Goal: Register for event/course

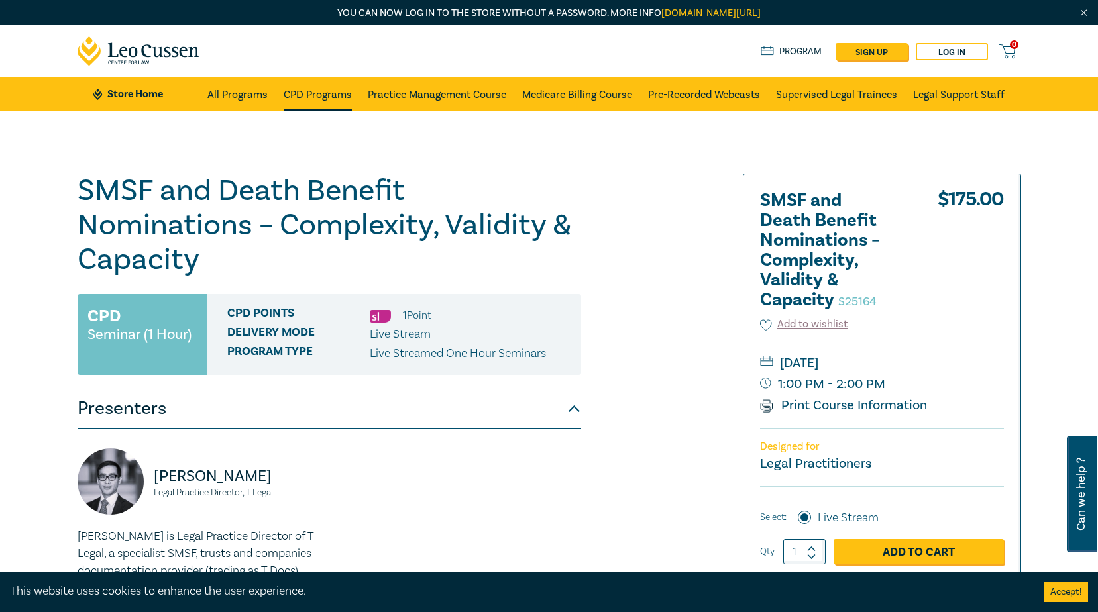
click at [308, 95] on link "CPD Programs" at bounding box center [318, 94] width 68 height 33
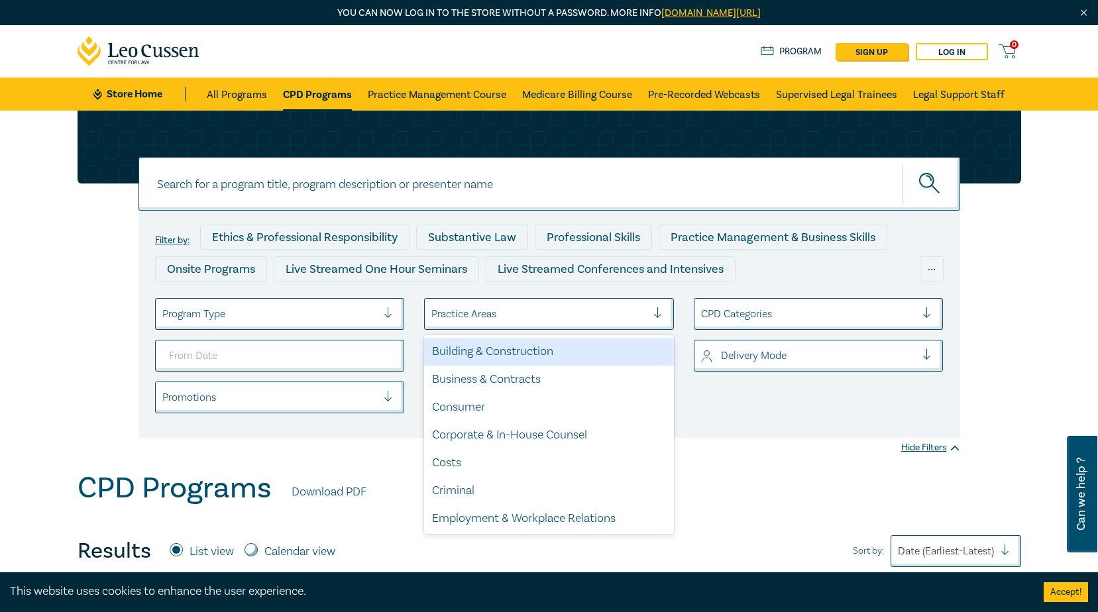
click at [492, 320] on div at bounding box center [538, 313] width 215 height 17
click at [368, 323] on div at bounding box center [269, 313] width 215 height 17
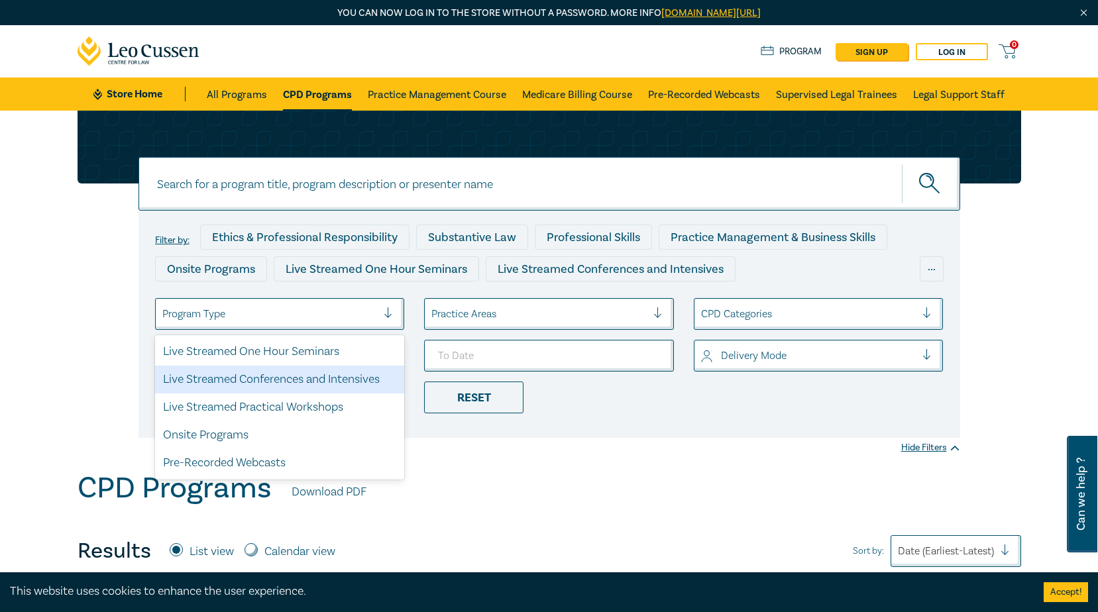
click at [326, 379] on div "Live Streamed Conferences and Intensives" at bounding box center [280, 380] width 250 height 28
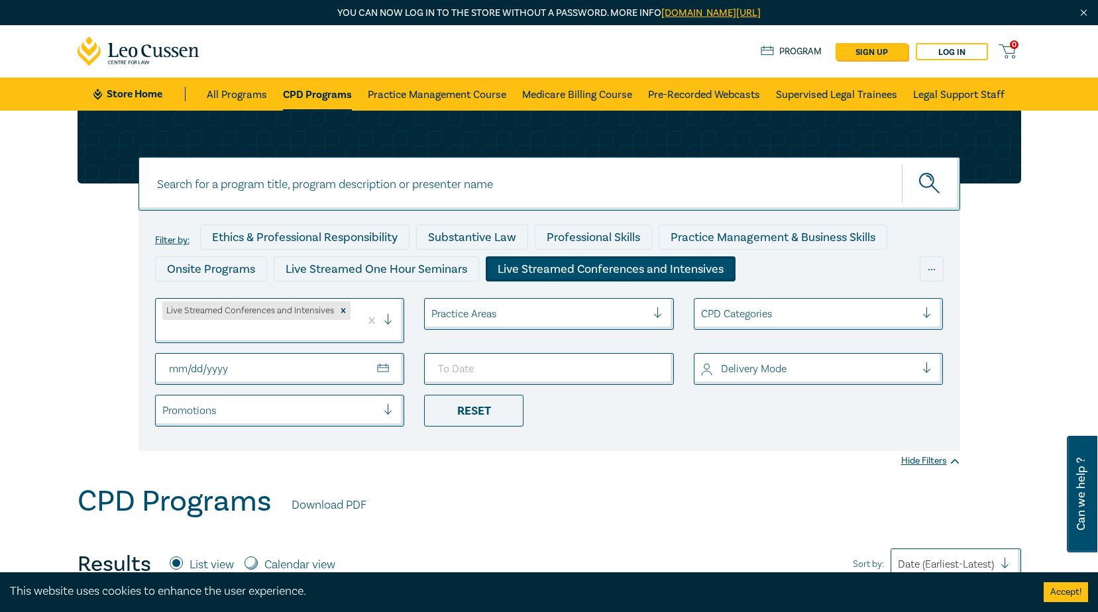
click at [377, 373] on input "From Date" at bounding box center [280, 369] width 250 height 32
type input "[DATE]"
click at [653, 370] on input "To Date" at bounding box center [549, 369] width 250 height 32
type input "[DATE]"
click at [655, 362] on input "[DATE]" at bounding box center [549, 369] width 250 height 32
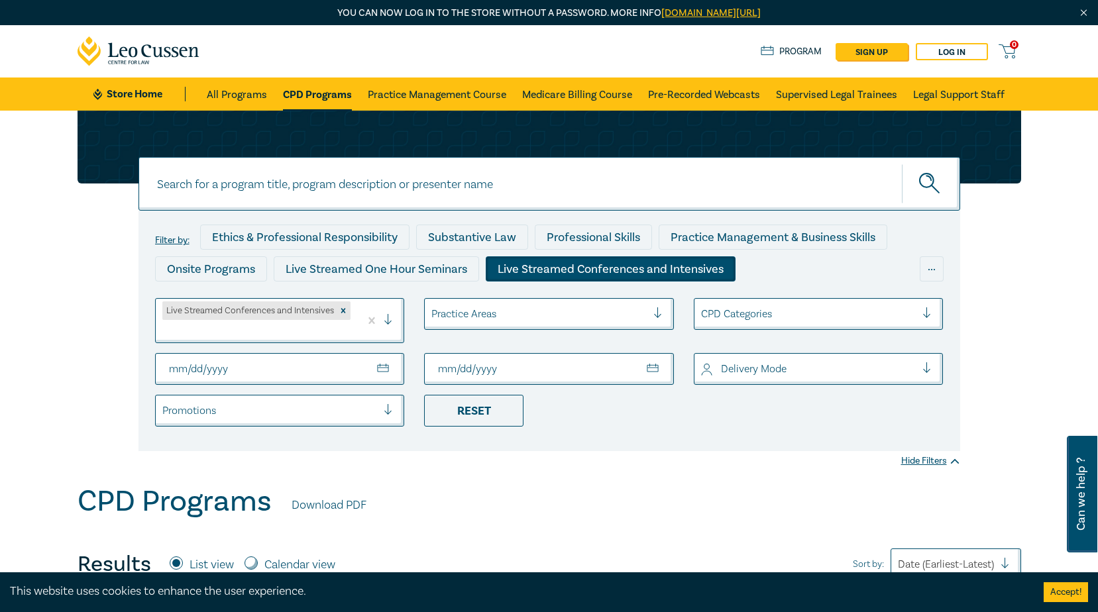
click at [663, 477] on div "Filter by: Ethics & Professional Responsibility Substantive Law Professional Sk…" at bounding box center [549, 298] width 1098 height 374
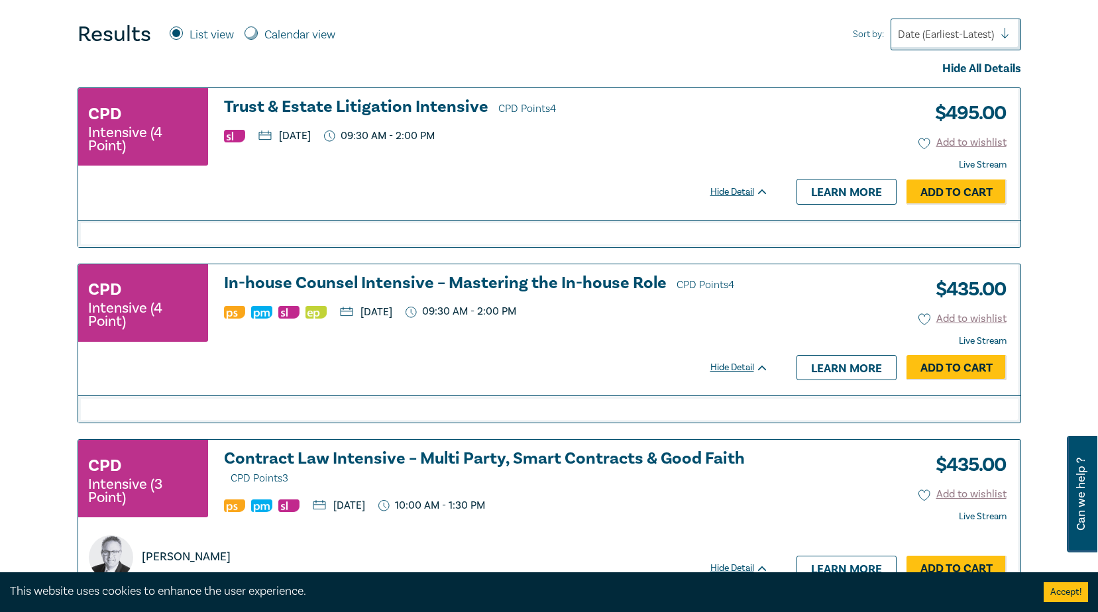
scroll to position [795, 0]
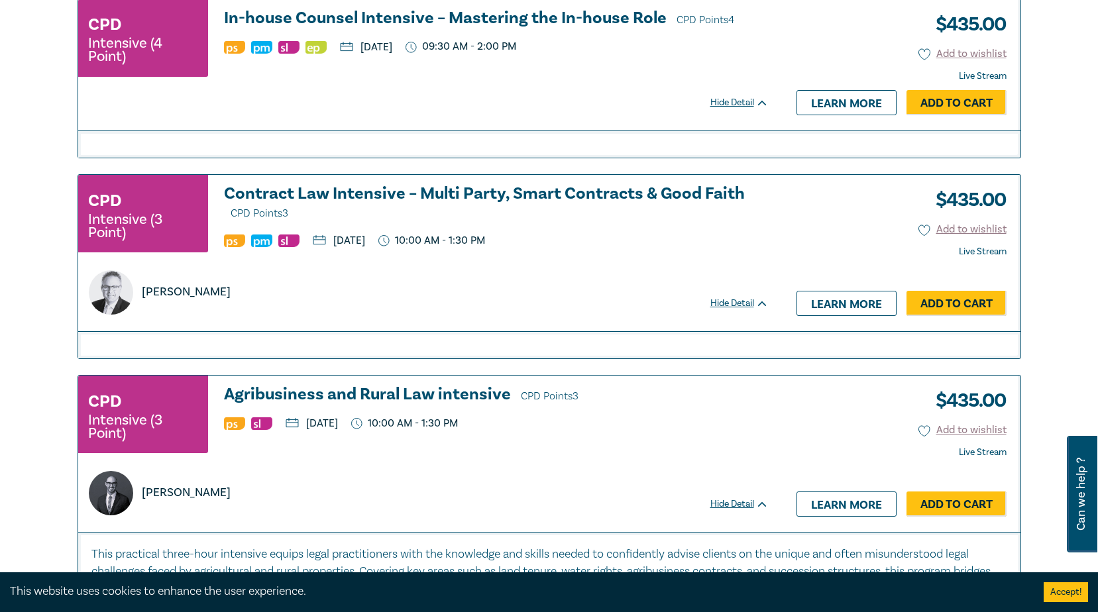
click at [358, 393] on h3 "Agribusiness and Rural Law intensive CPD Points 3" at bounding box center [496, 396] width 545 height 20
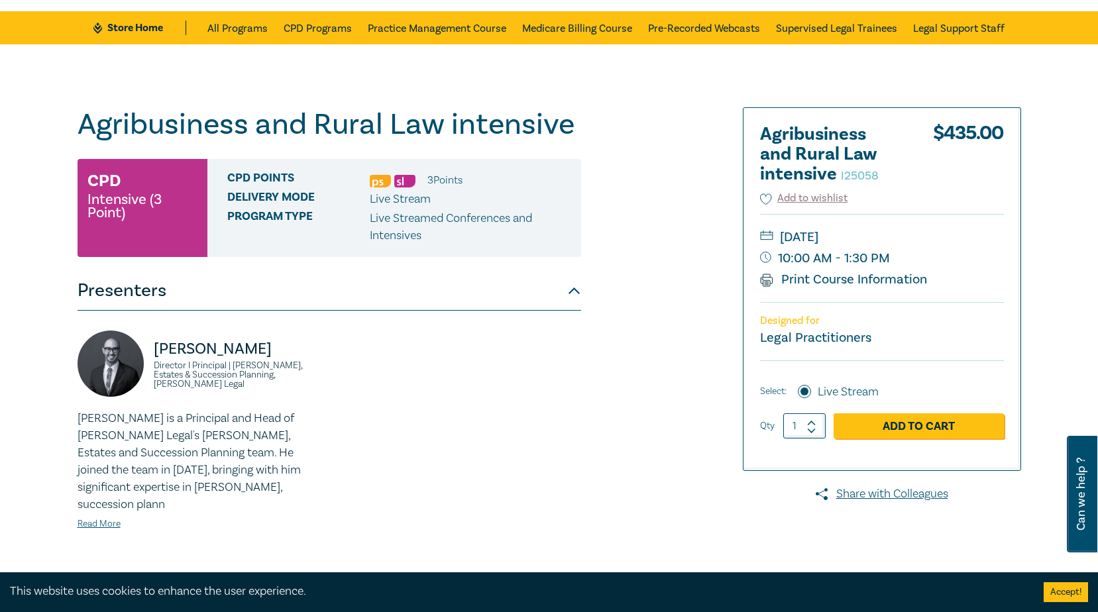
scroll to position [397, 0]
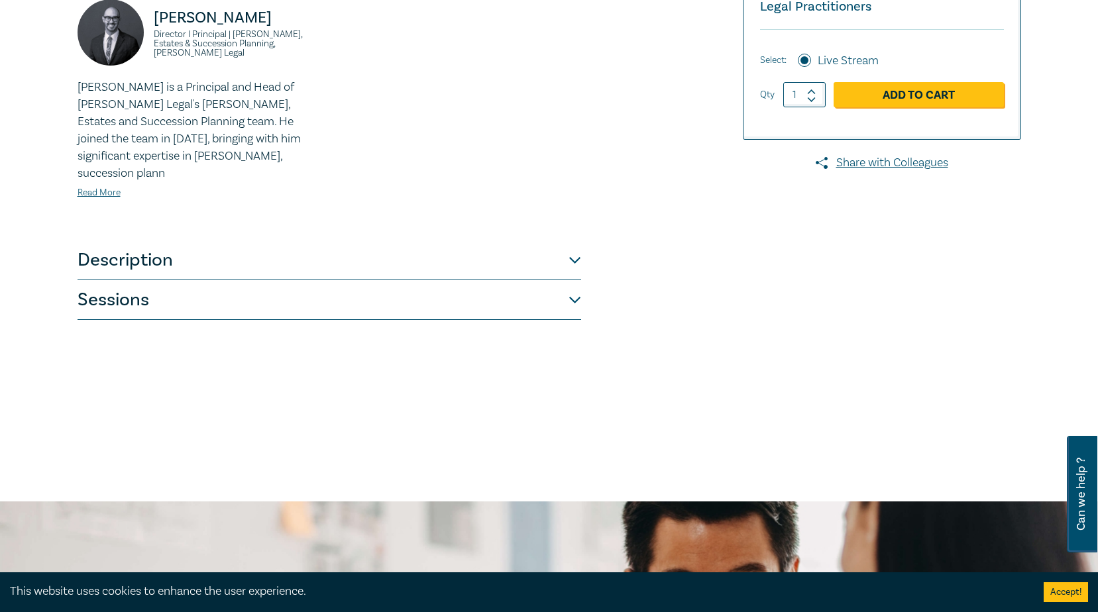
click at [129, 280] on button "Sessions" at bounding box center [329, 300] width 503 height 40
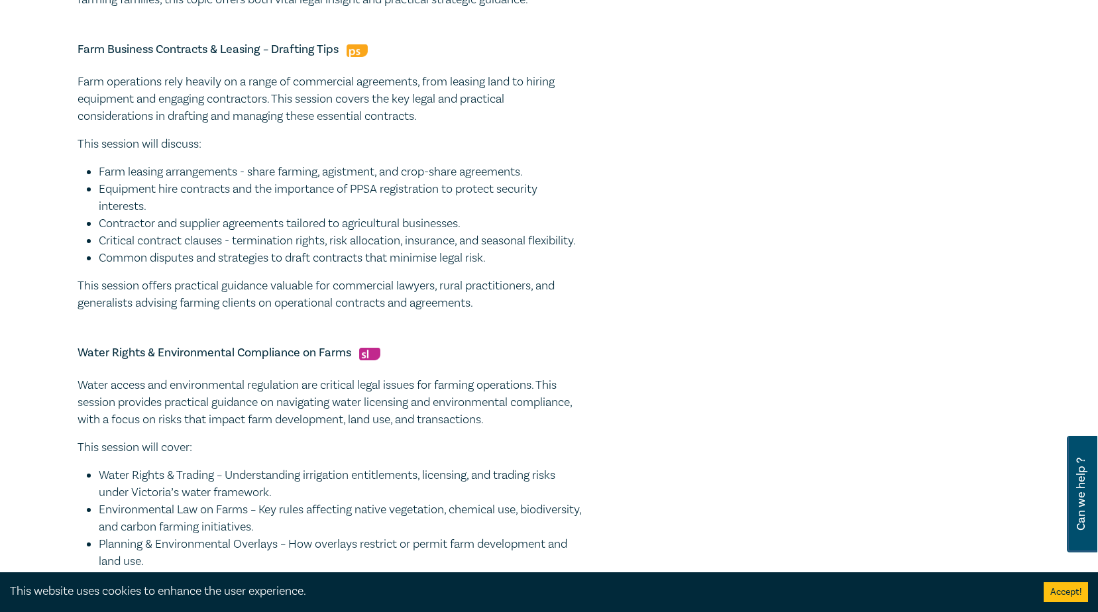
scroll to position [1457, 0]
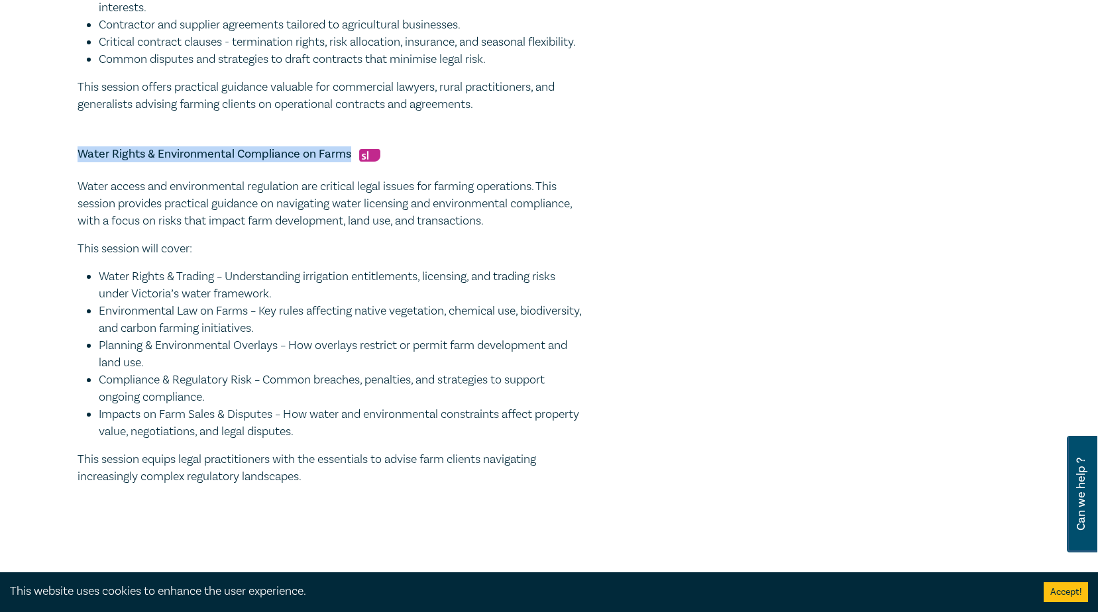
drag, startPoint x: 79, startPoint y: 168, endPoint x: 352, endPoint y: 174, distance: 272.3
click at [352, 162] on h5 "Water Rights & Environmental Compliance on Farms" at bounding box center [329, 154] width 503 height 16
copy h5 "Water Rights & Environmental Compliance on Farms"
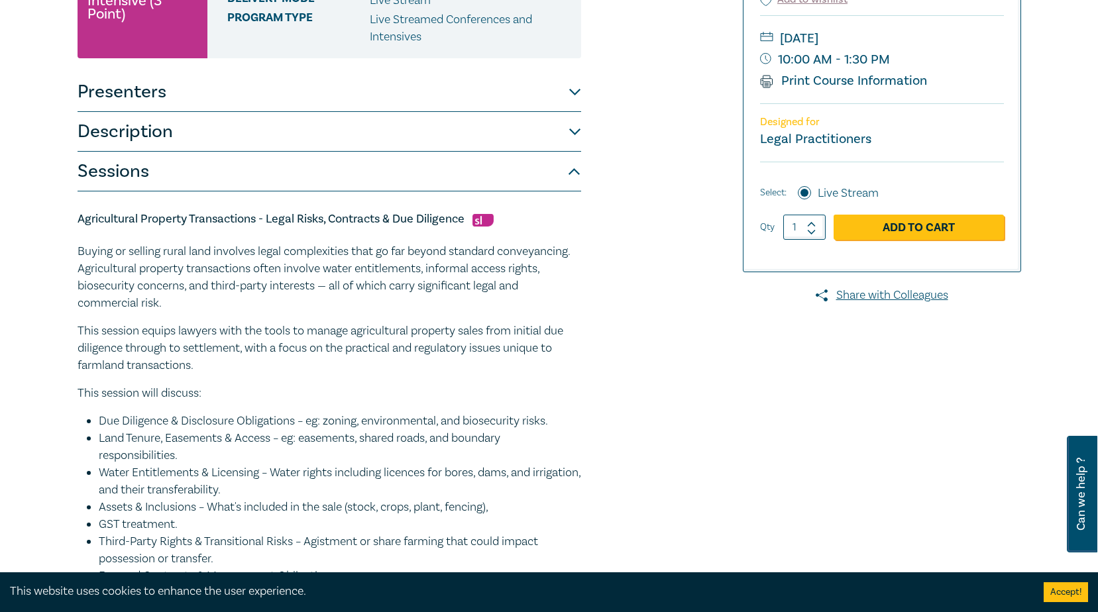
scroll to position [0, 0]
